Goal: Find contact information: Find contact information

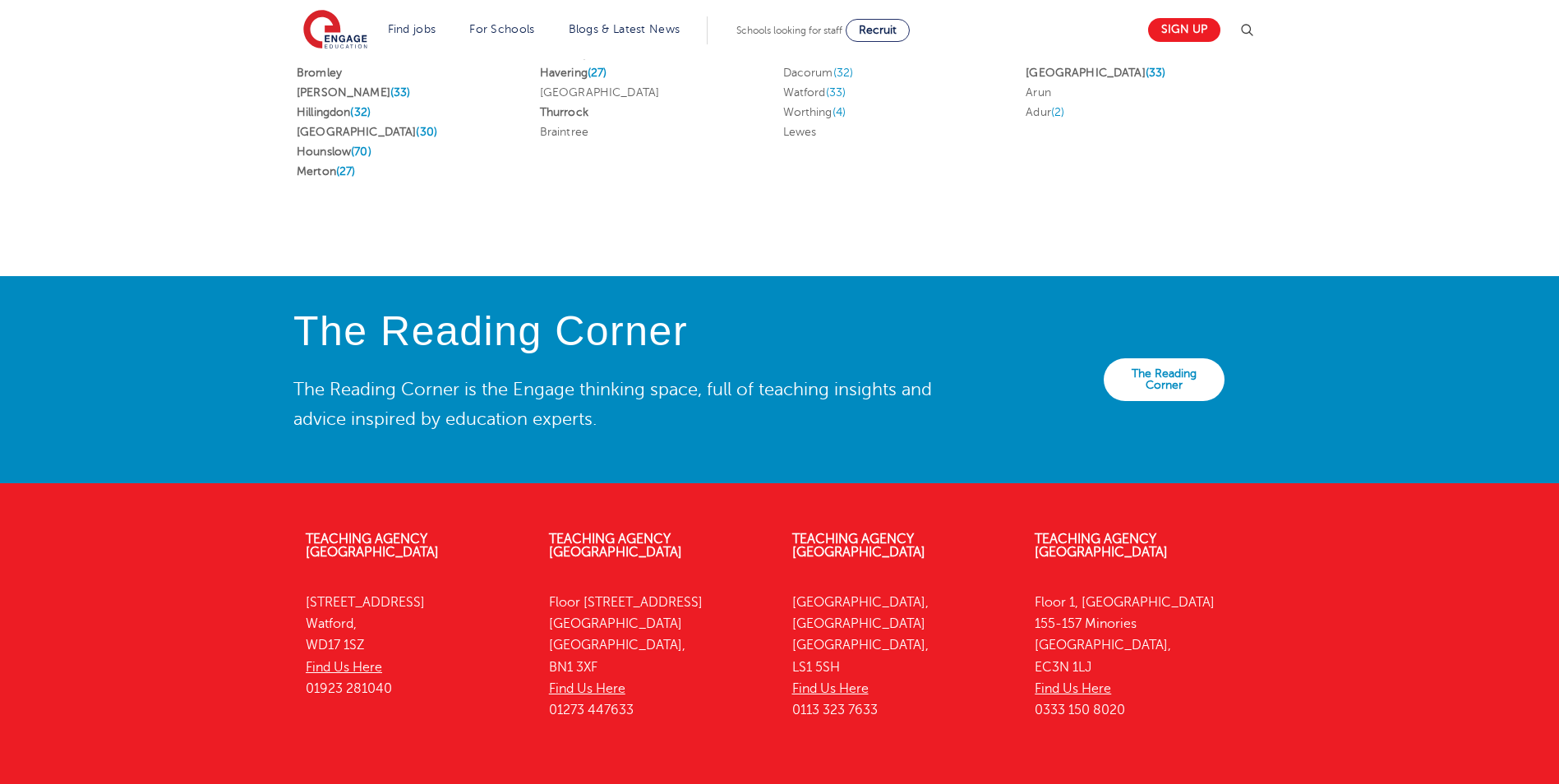
scroll to position [3524, 0]
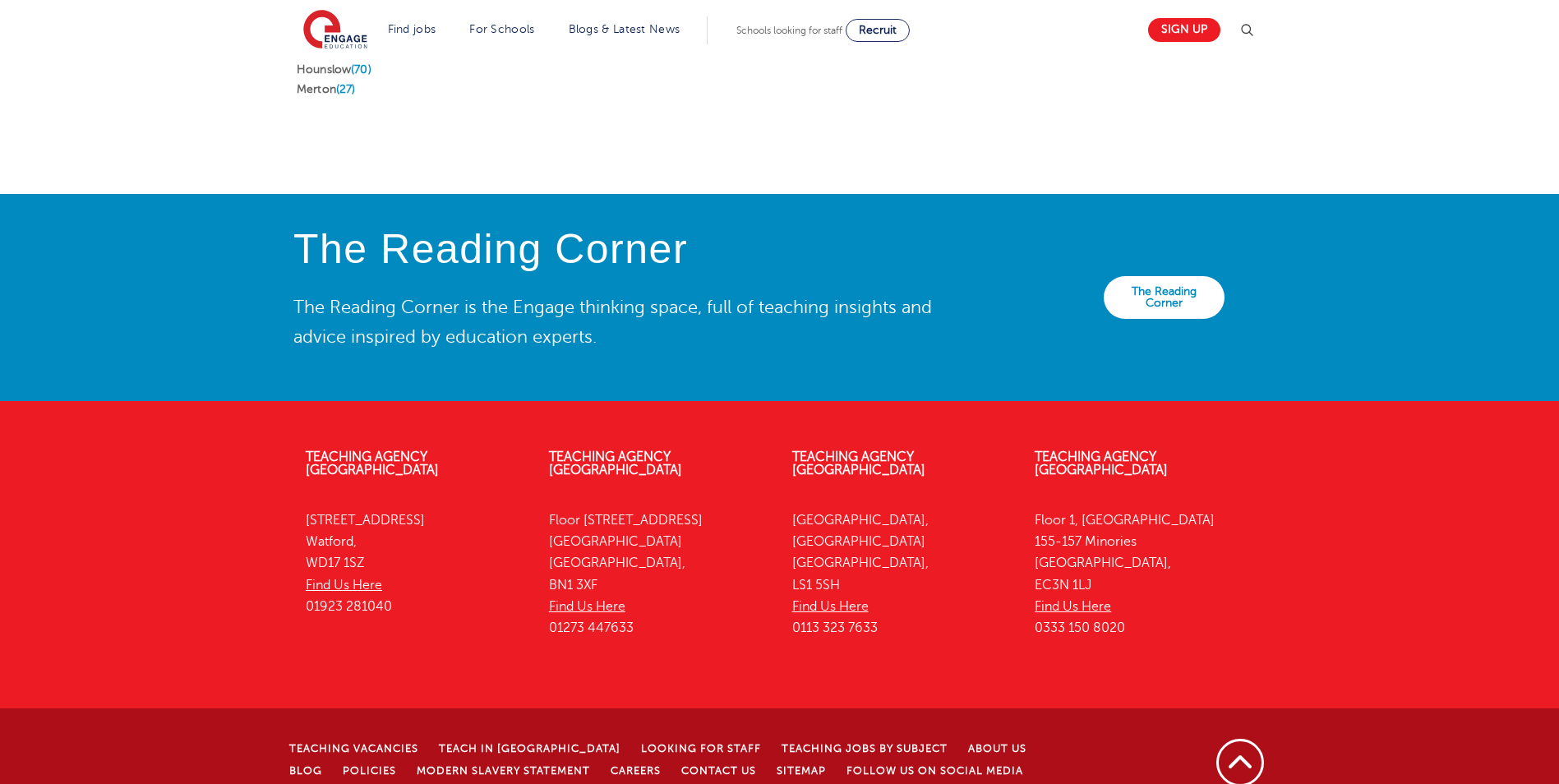
drag, startPoint x: 633, startPoint y: 586, endPoint x: 546, endPoint y: 600, distance: 88.1
click at [546, 600] on div "Teaching Agency [STREET_ADDRESS] Find Us Here 01273 447633" at bounding box center [658, 547] width 243 height 242
drag, startPoint x: 546, startPoint y: 600, endPoint x: 565, endPoint y: 597, distance: 19.2
copy p "01273 447633"
click at [753, 349] on div "The Reading Corner The Reading Corner is the Engage thinking space, full of tea…" at bounding box center [780, 298] width 1559 height 208
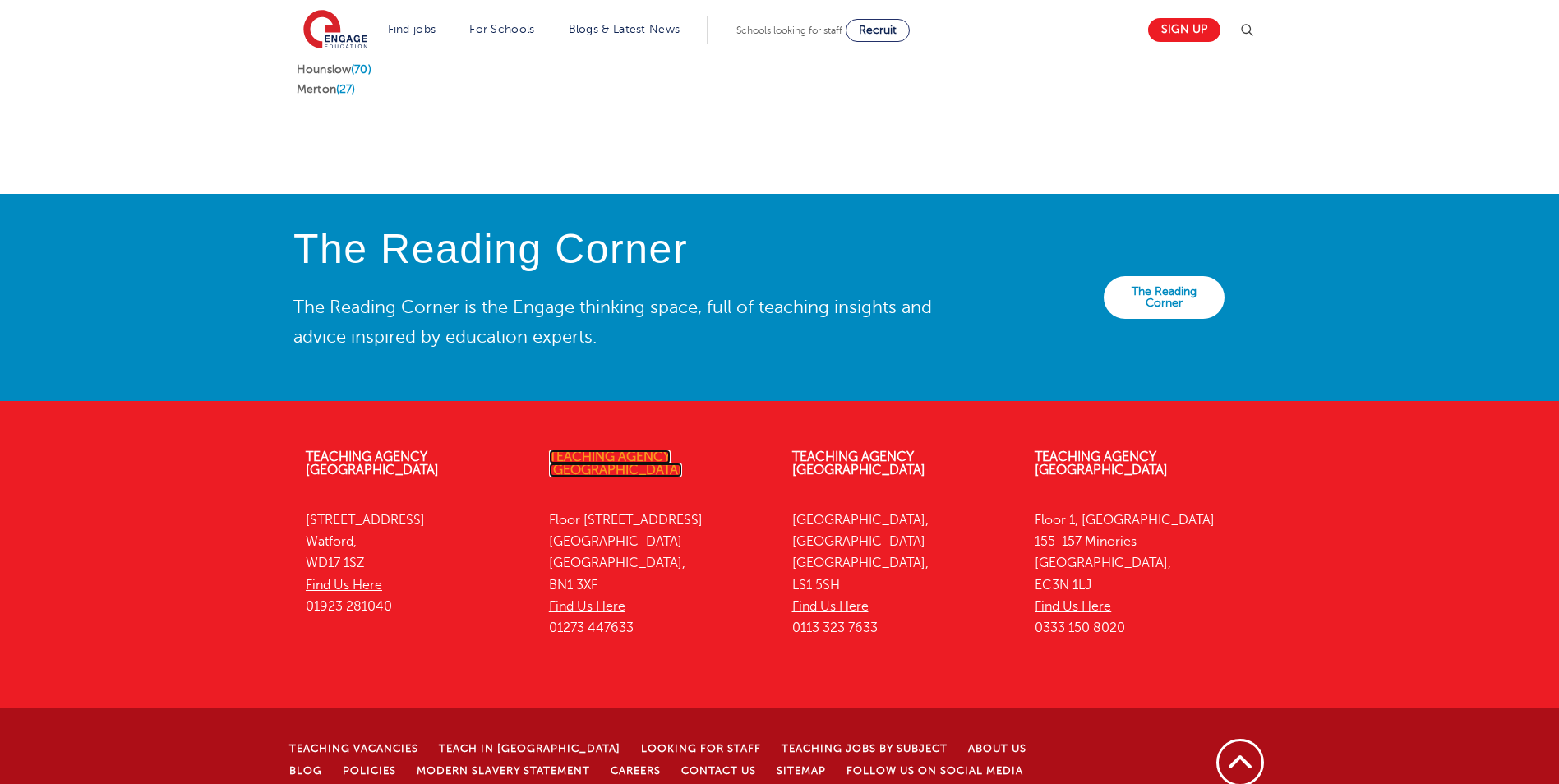
click at [667, 450] on link "Teaching Agency [GEOGRAPHIC_DATA]" at bounding box center [615, 463] width 134 height 28
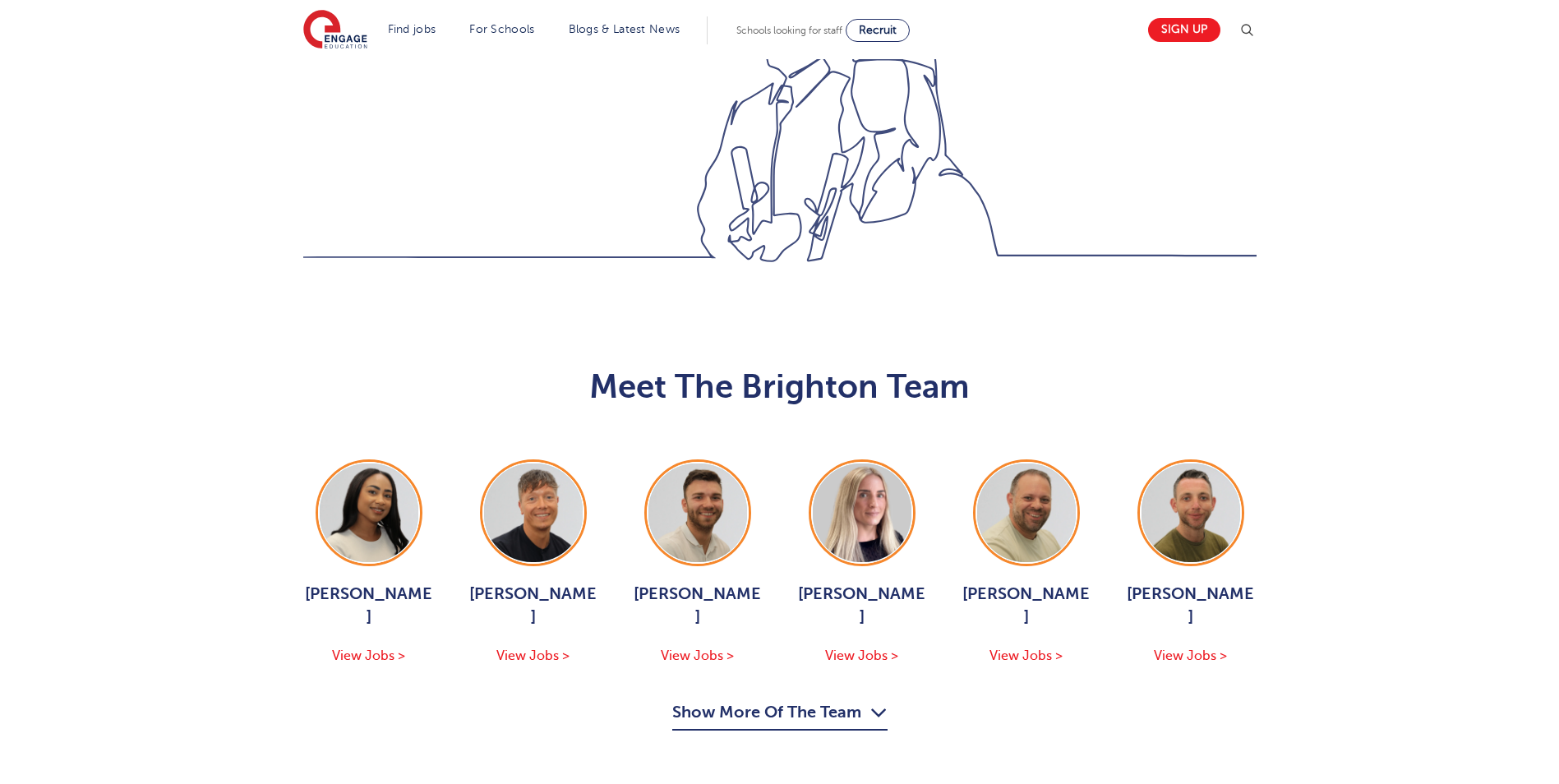
scroll to position [1480, 0]
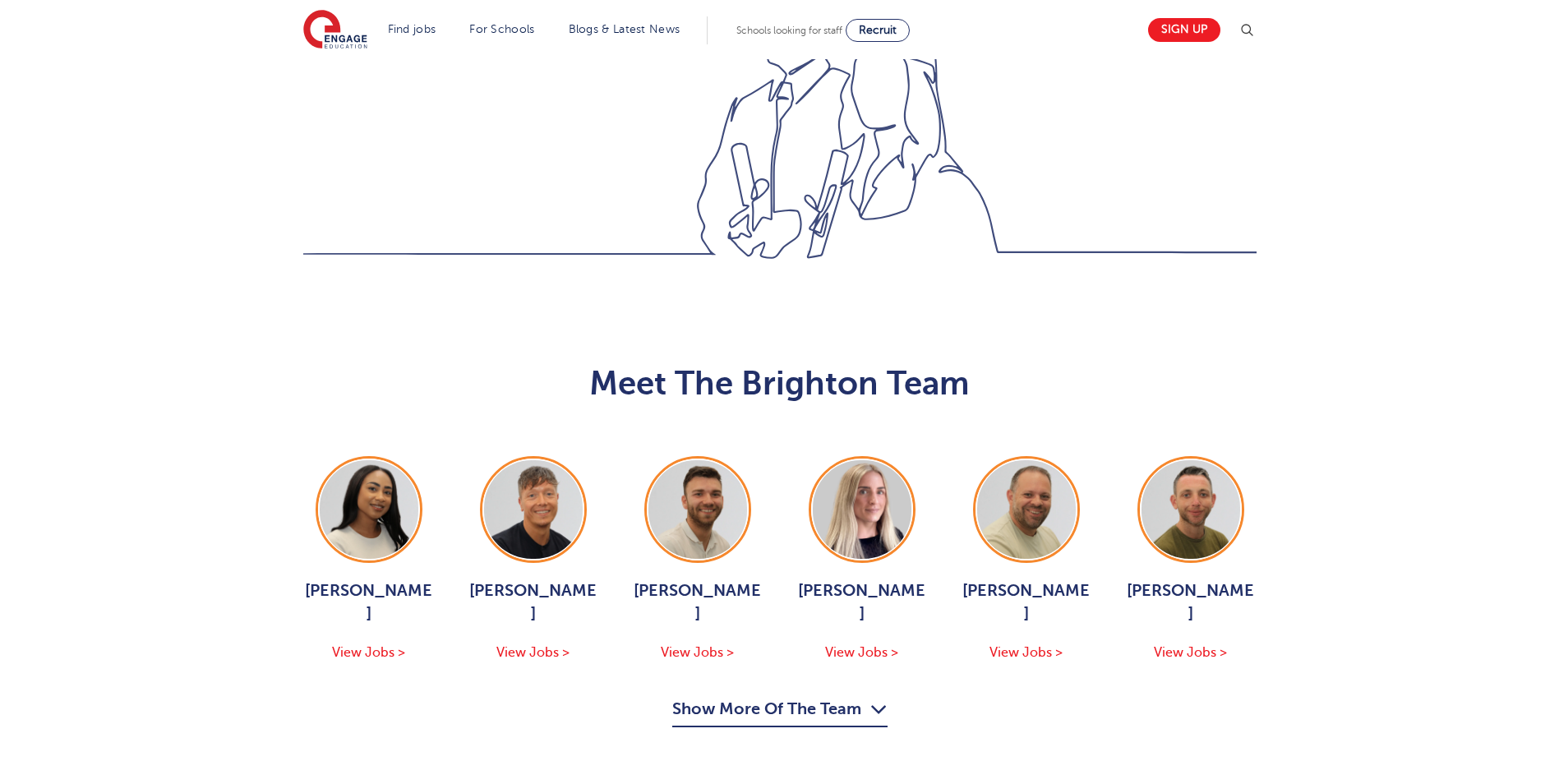
click at [882, 696] on icon "button" at bounding box center [879, 708] width 17 height 26
click at [773, 696] on button "Show More Of The Team" at bounding box center [780, 711] width 215 height 32
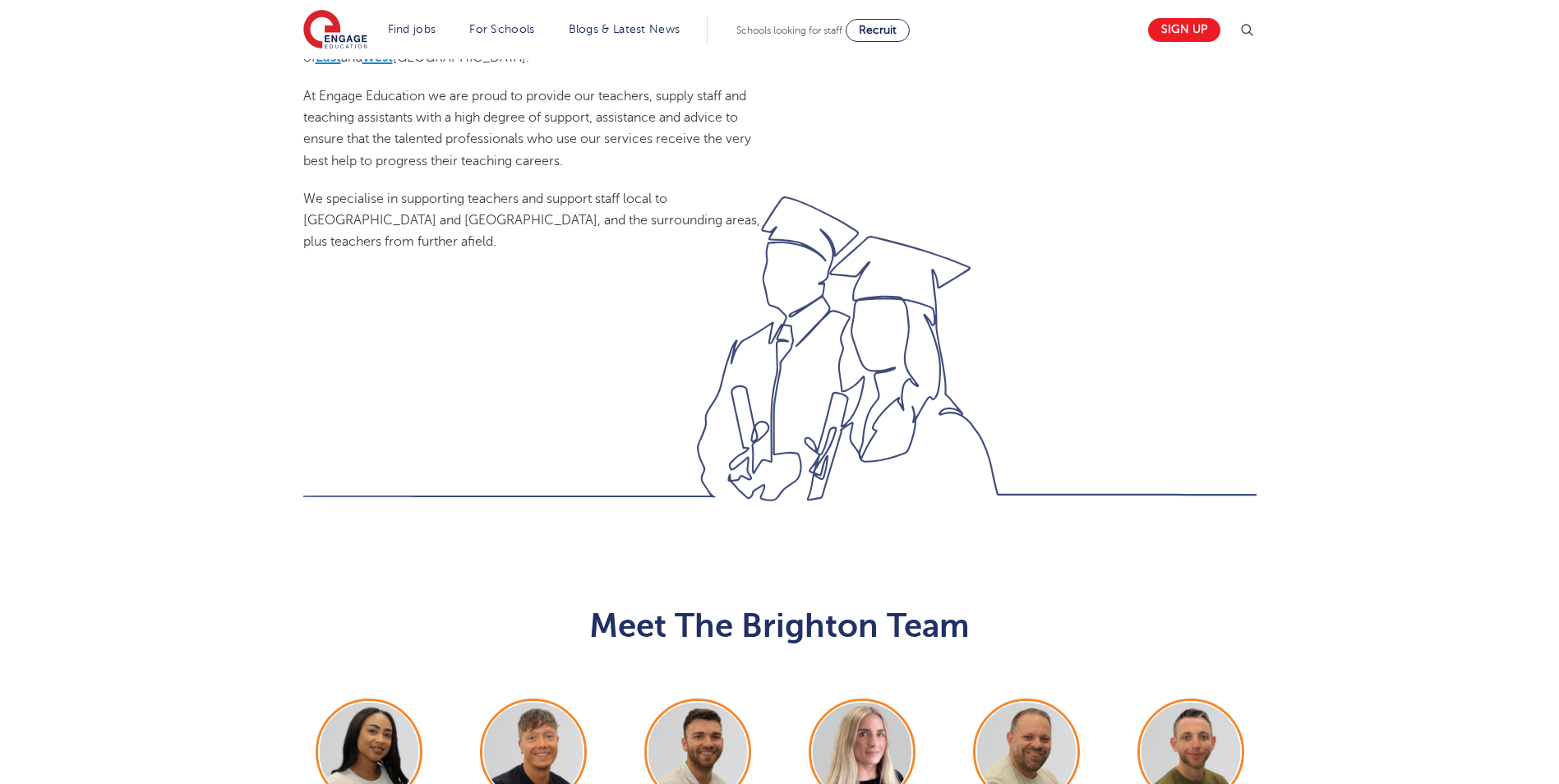
scroll to position [1397, 0]
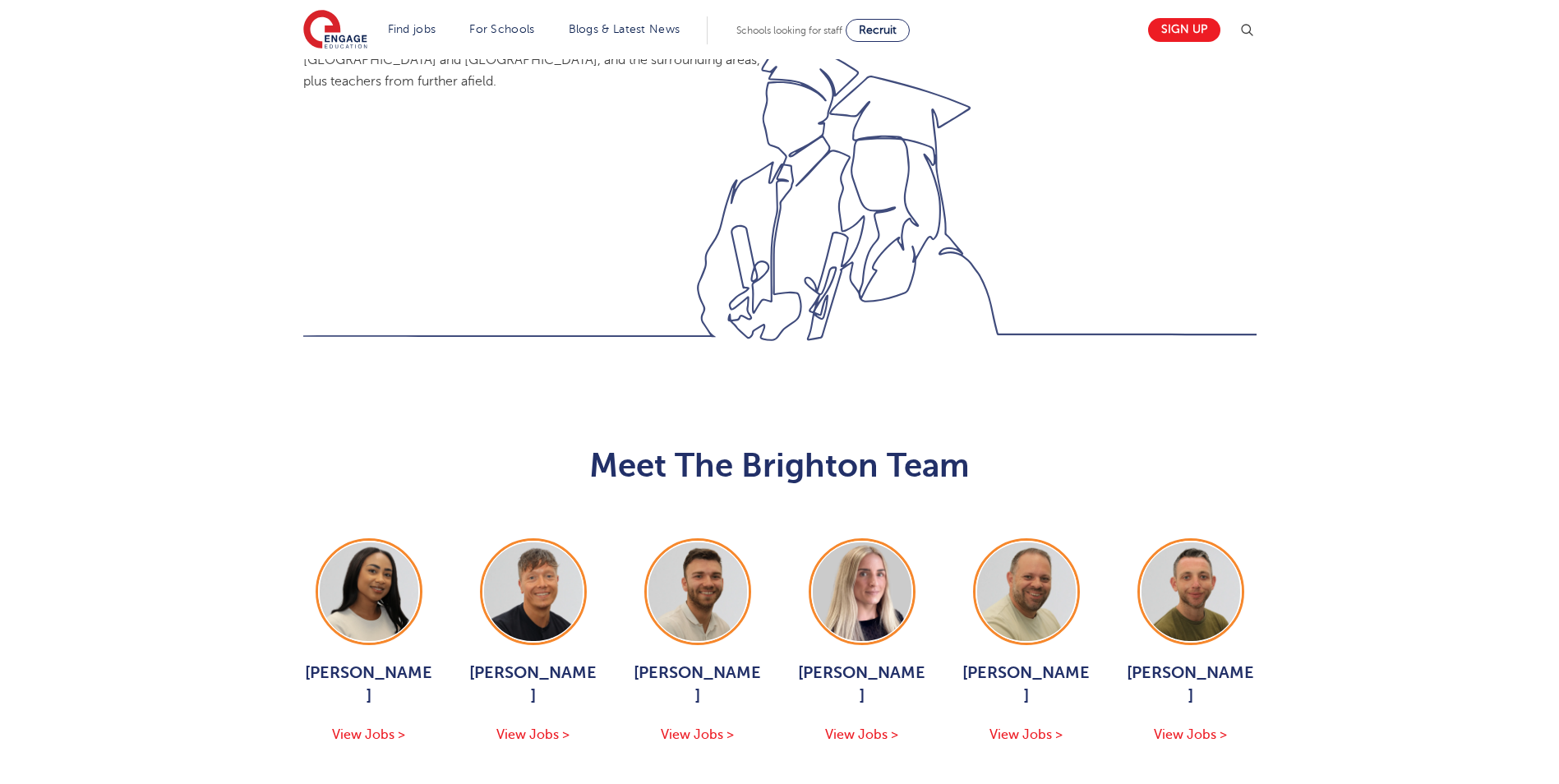
click at [804, 778] on button "Show More Of The Team" at bounding box center [780, 794] width 215 height 32
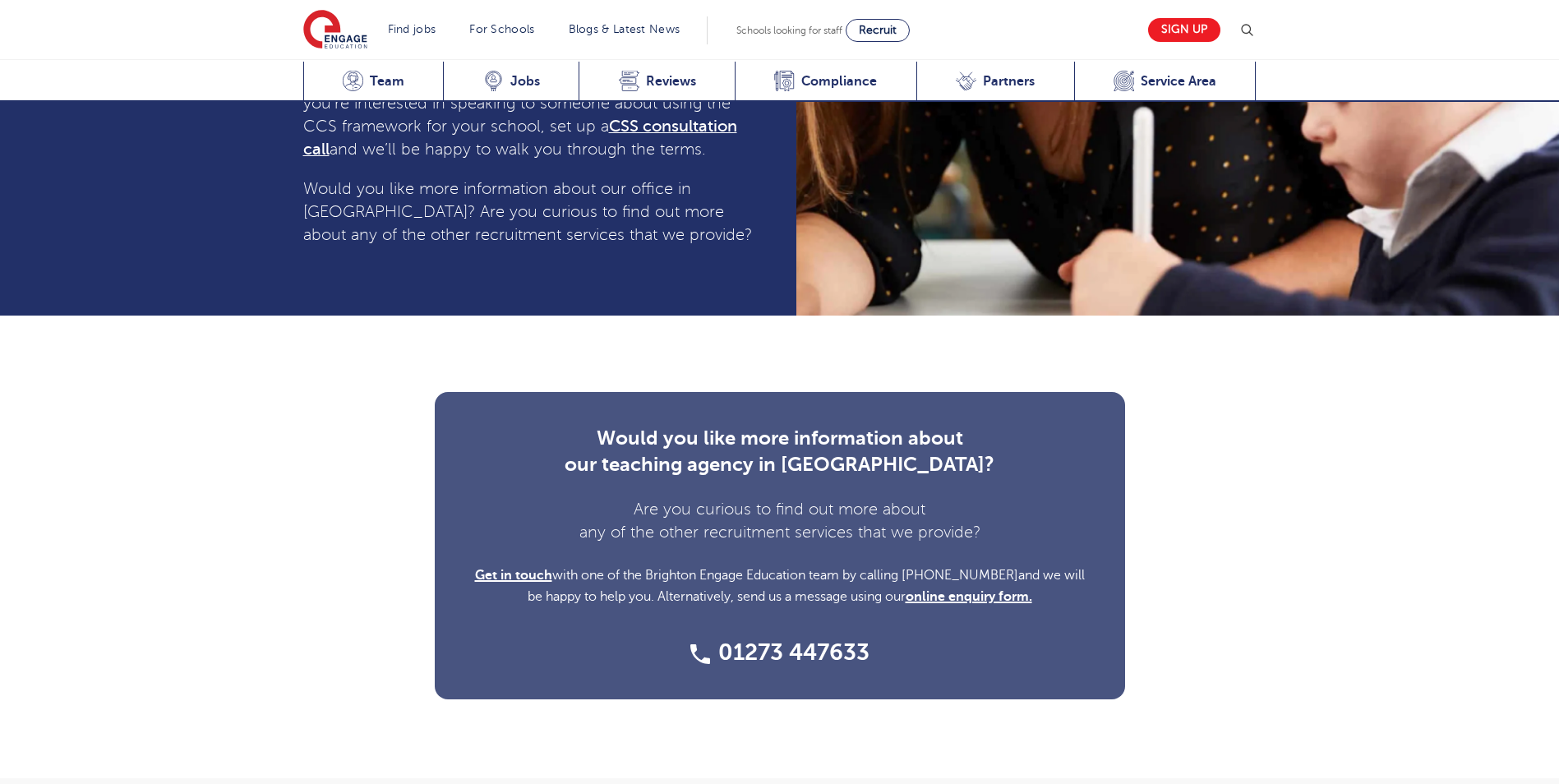
scroll to position [4848, 0]
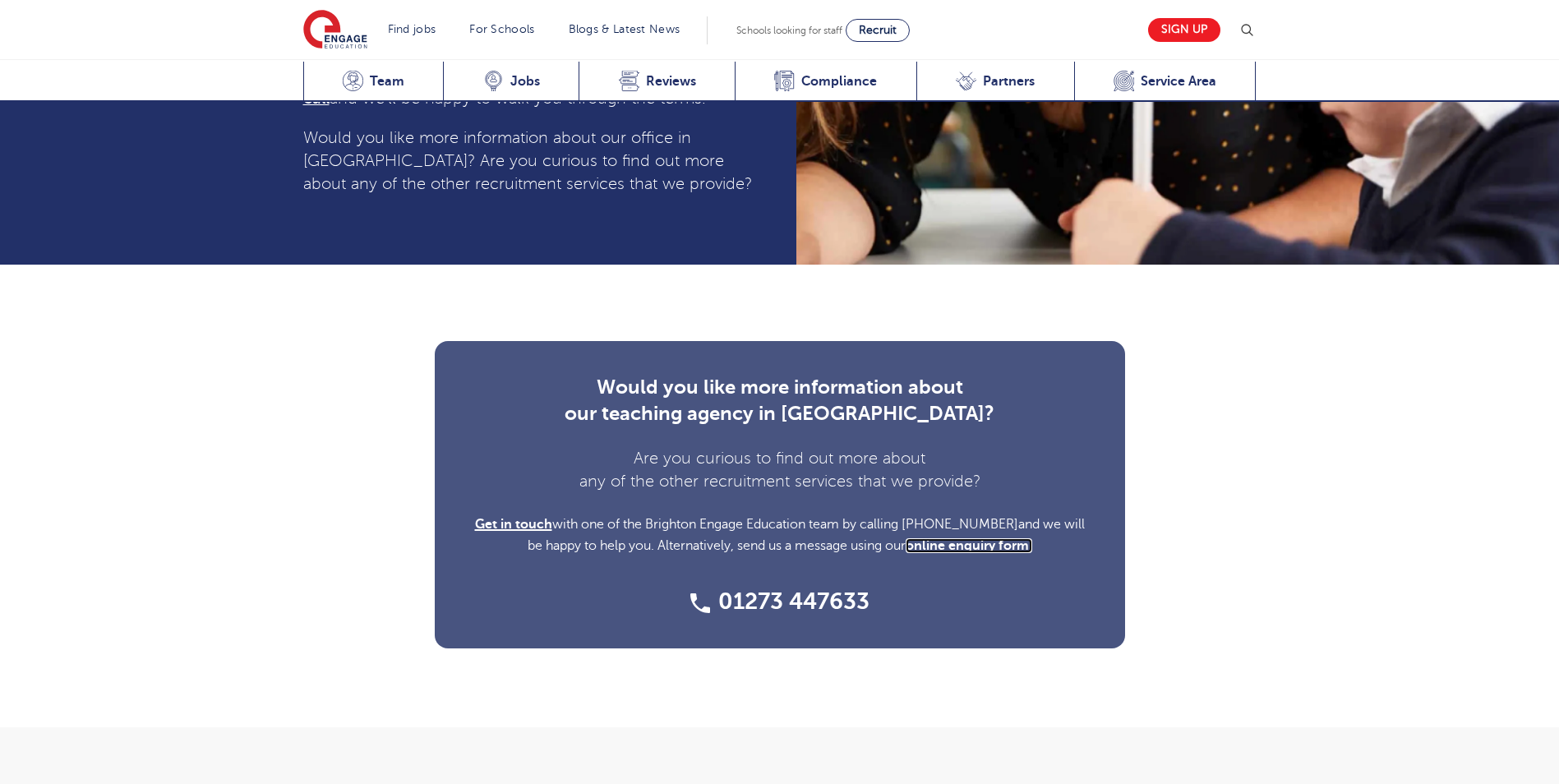
click at [991, 538] on link "online enquiry form." at bounding box center [970, 545] width 127 height 14
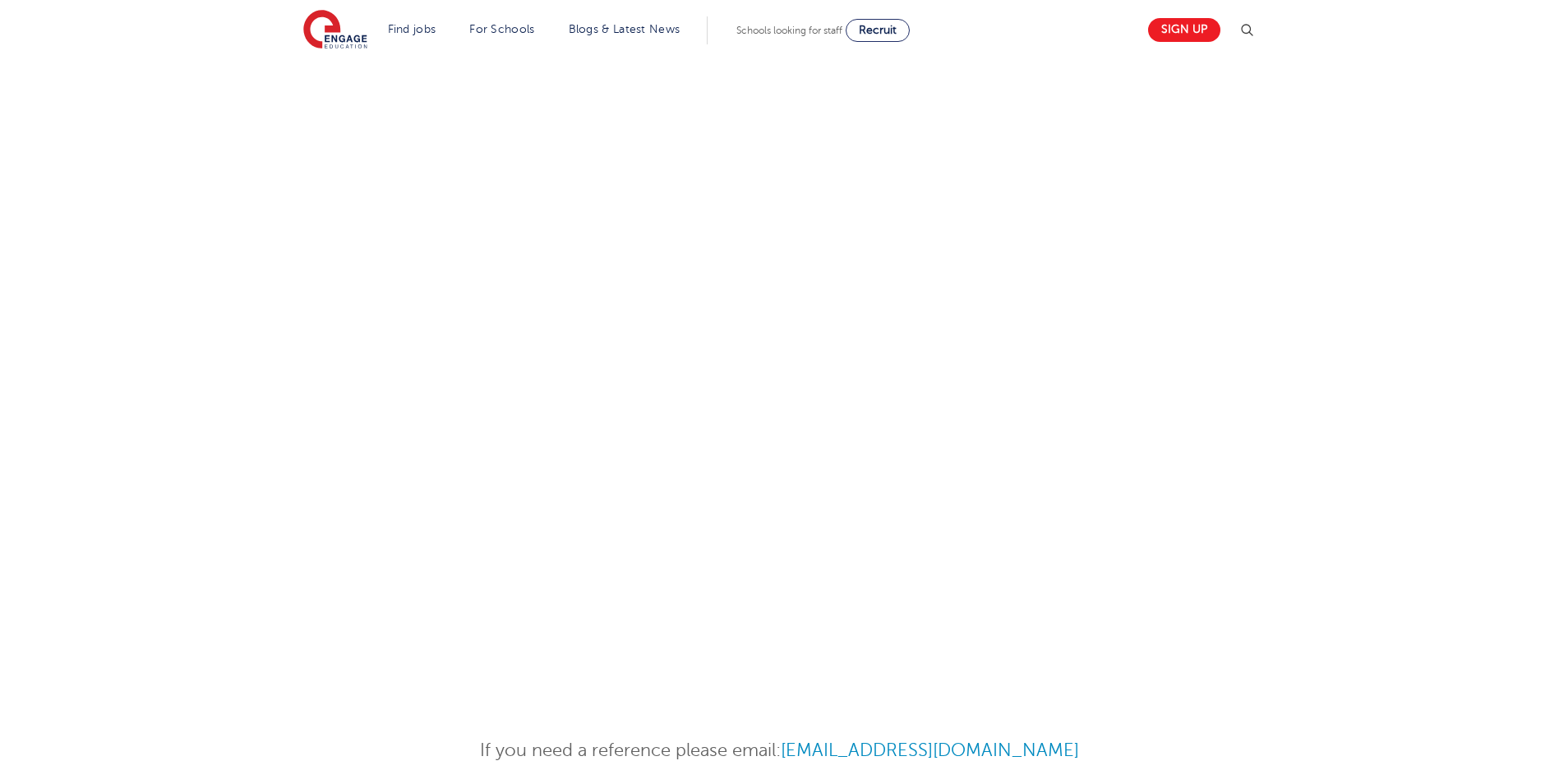
scroll to position [657, 0]
click at [1384, 412] on div at bounding box center [780, 326] width 1559 height 753
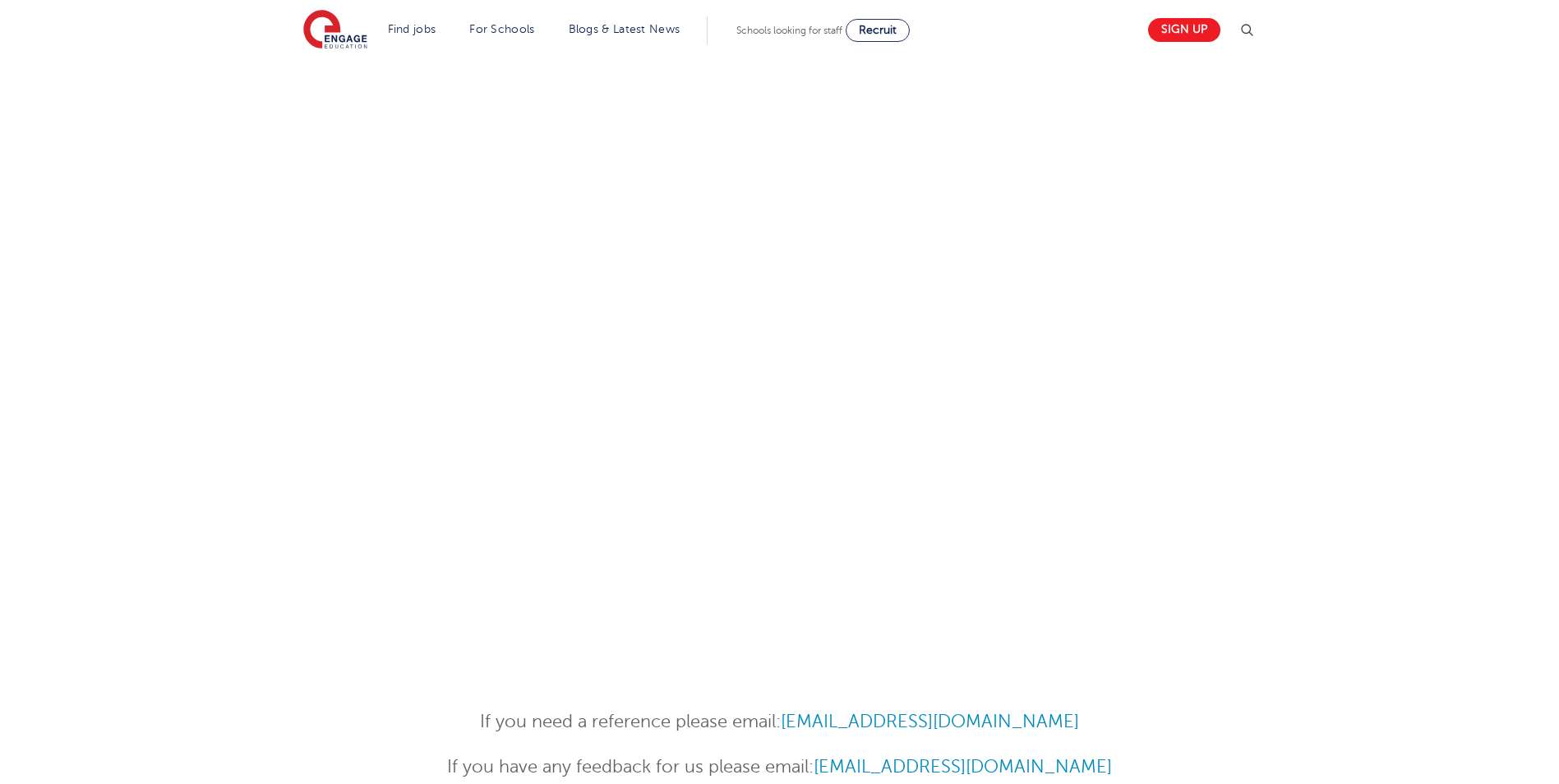
scroll to position [738, 0]
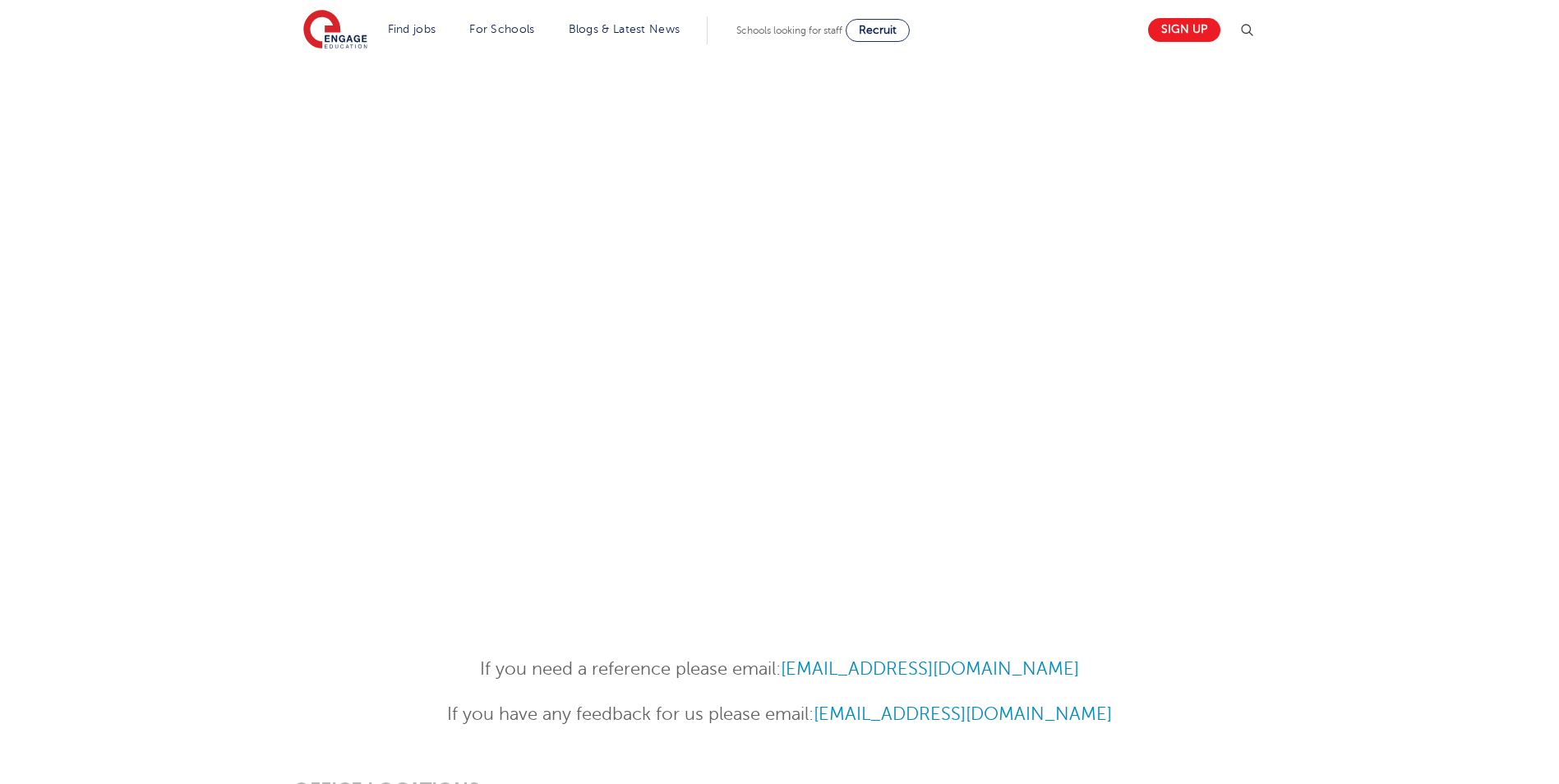
click at [1381, 352] on div at bounding box center [780, 245] width 1559 height 753
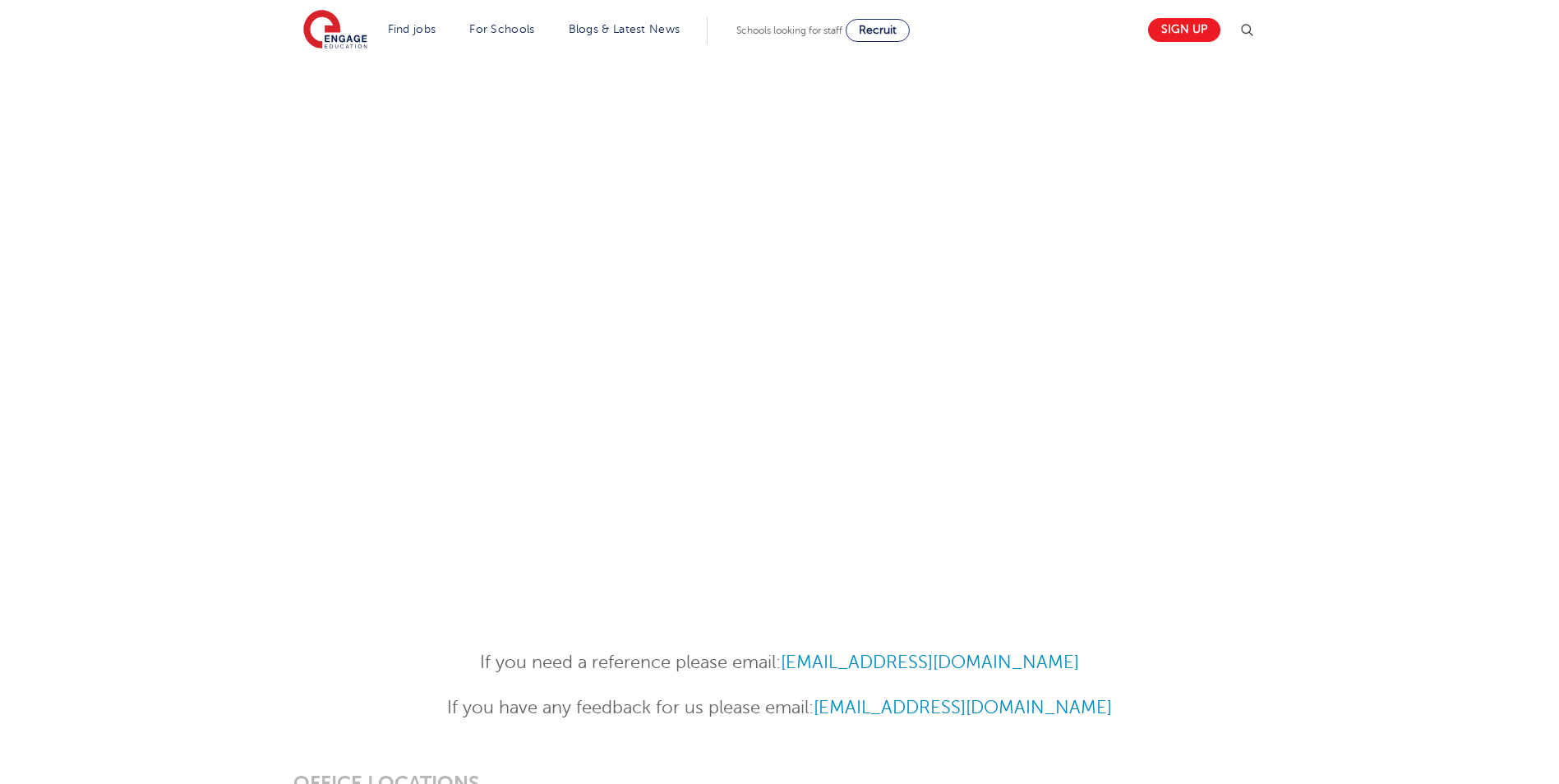
scroll to position [574, 0]
